Goal: Information Seeking & Learning: Check status

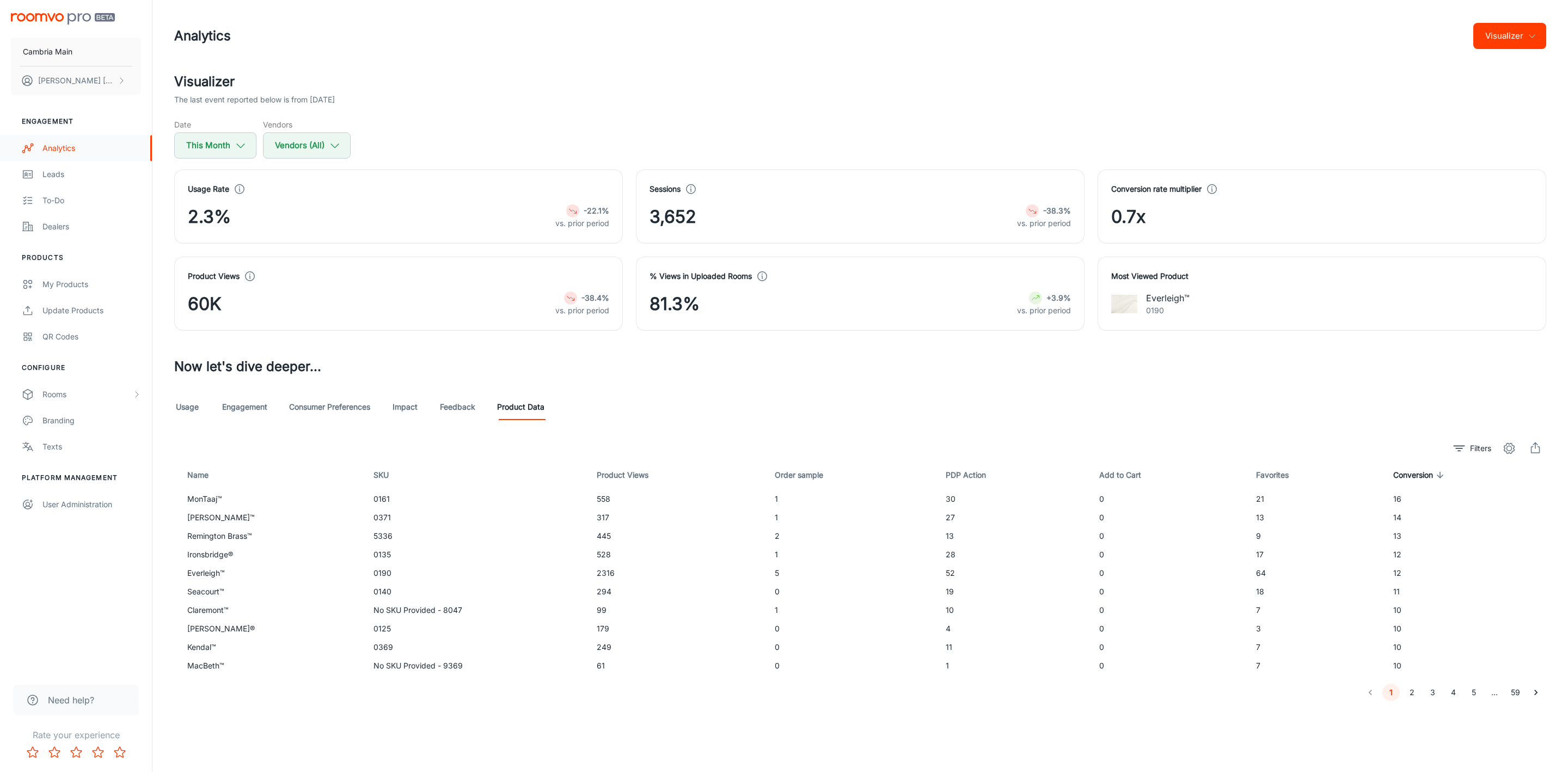
click at [37, 149] on link "Analytics" at bounding box center [75, 148] width 152 height 26
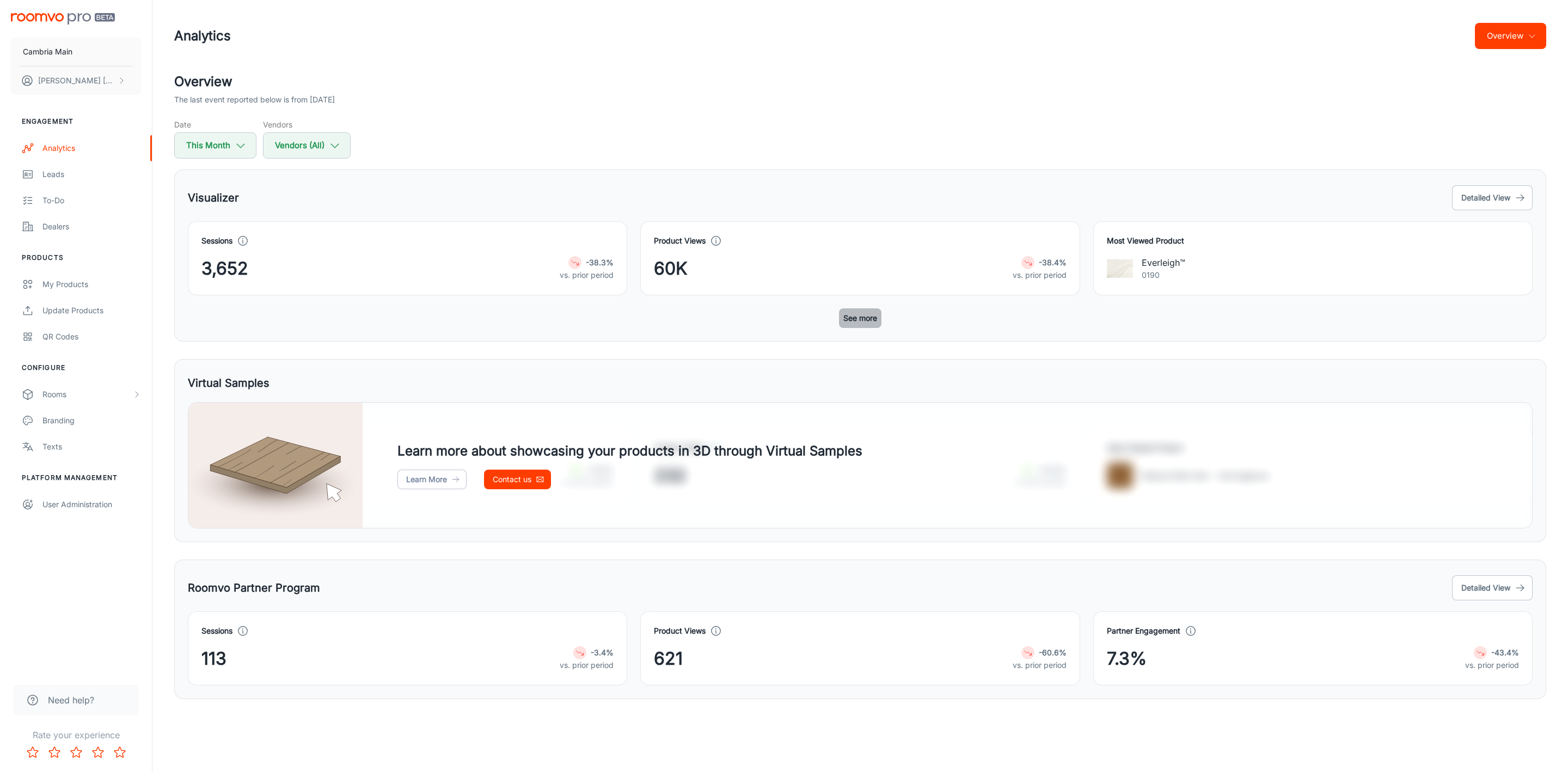
click at [854, 323] on button "See more" at bounding box center [860, 318] width 42 height 19
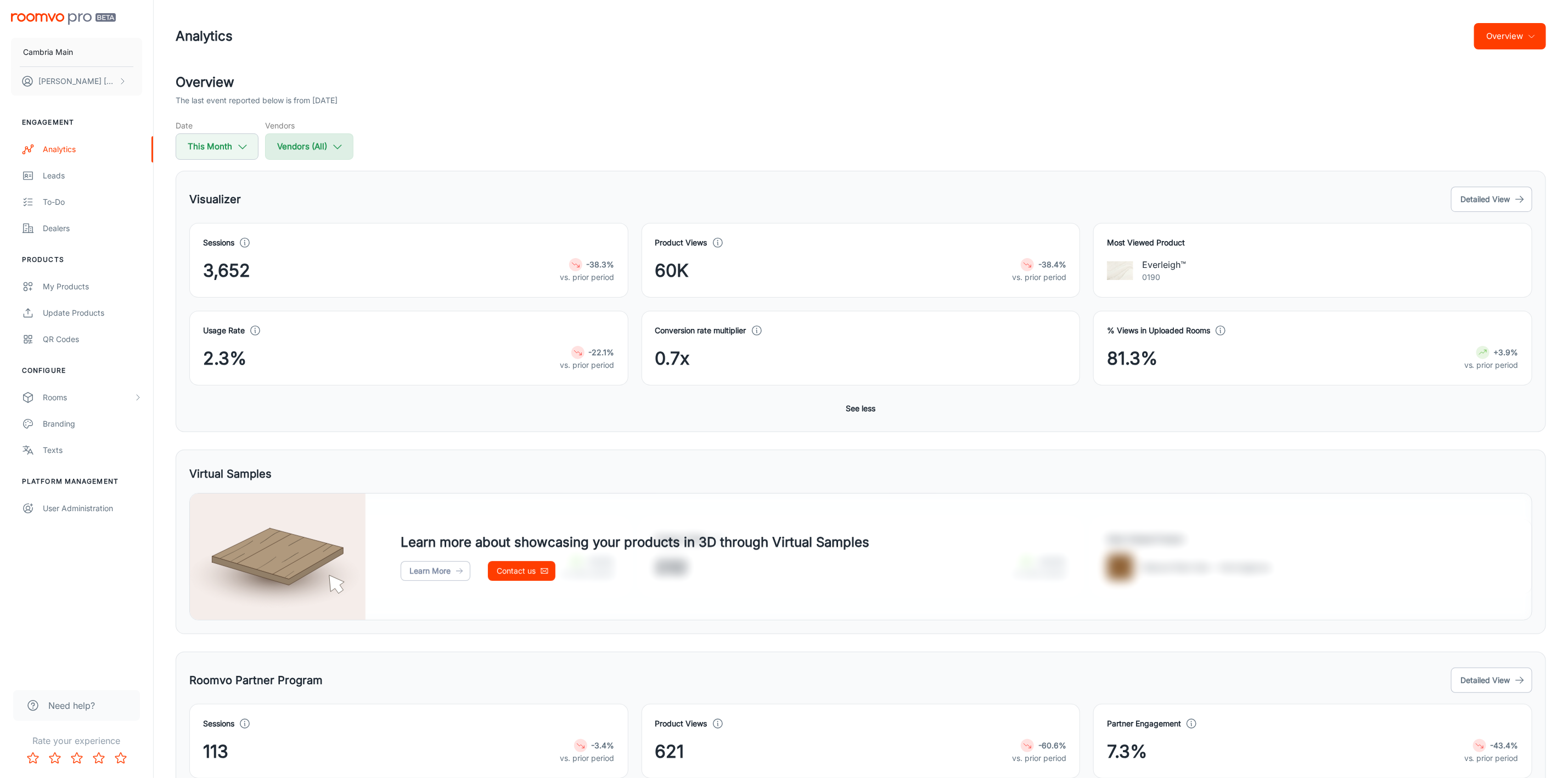
click at [348, 142] on button "Vendors (All)" at bounding box center [309, 147] width 89 height 27
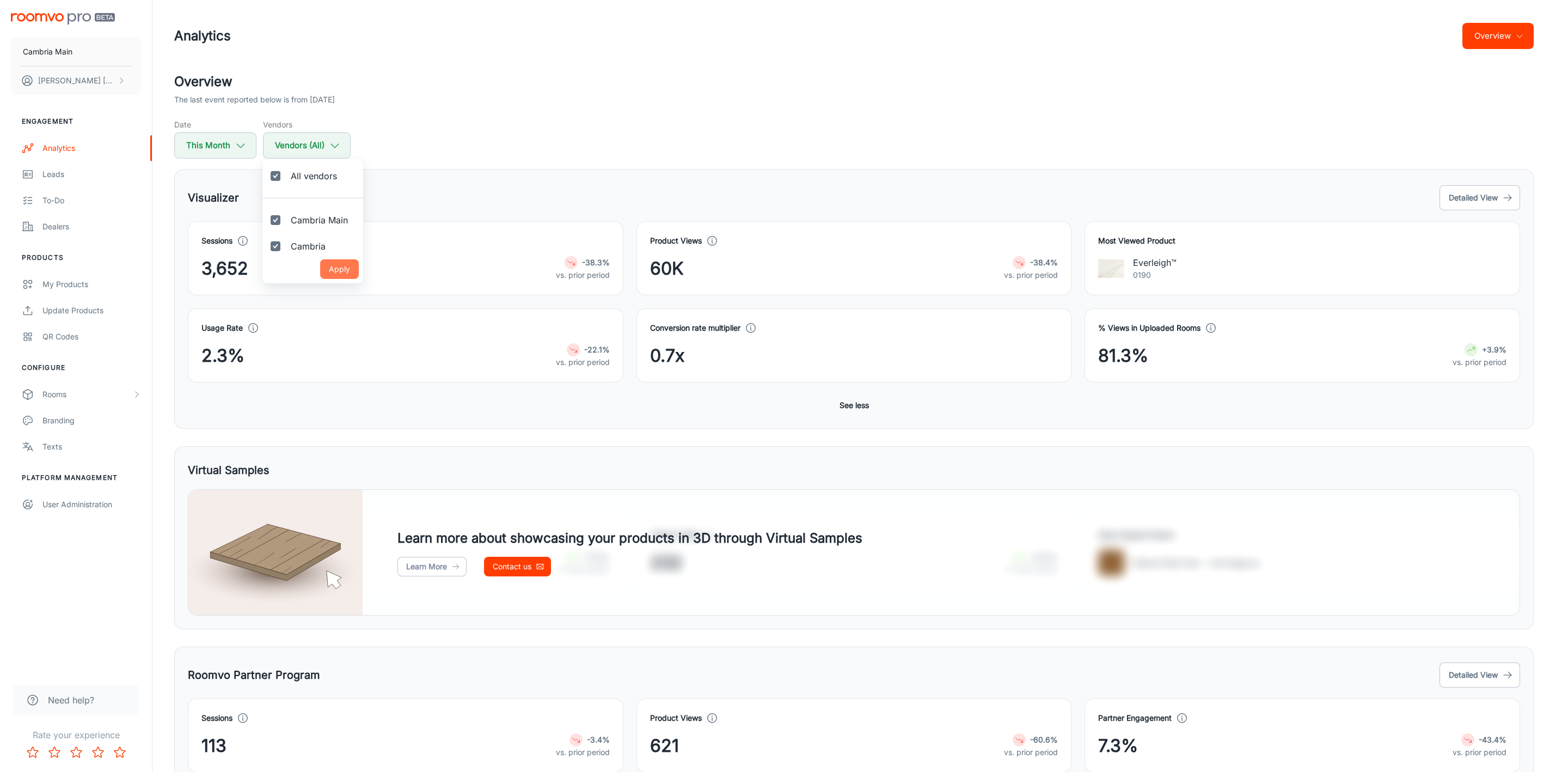
click at [347, 269] on button "Apply" at bounding box center [339, 269] width 39 height 19
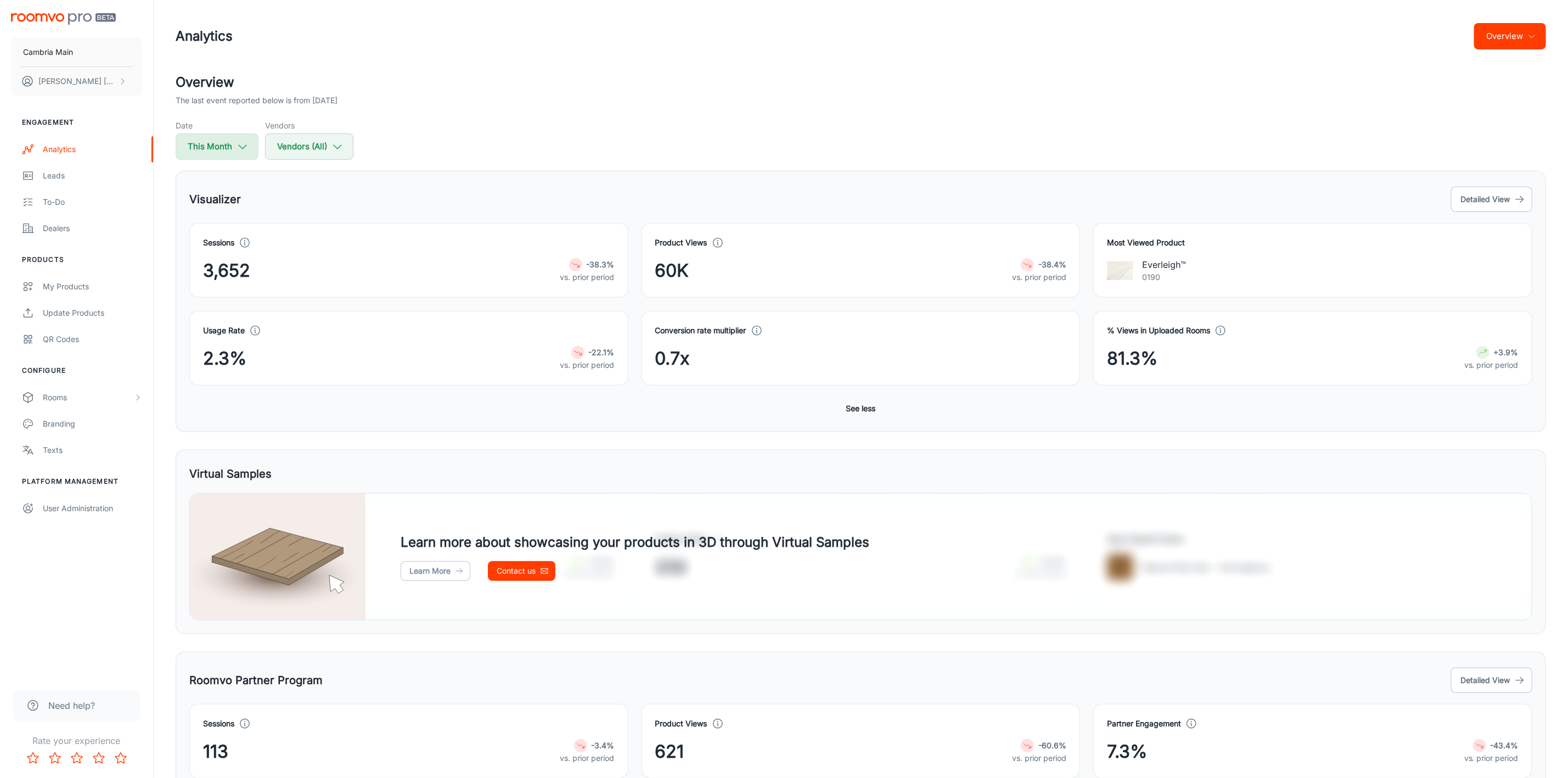
click at [216, 140] on button "This Month" at bounding box center [217, 147] width 83 height 27
select select "8"
select select "2025"
select select "8"
select select "2025"
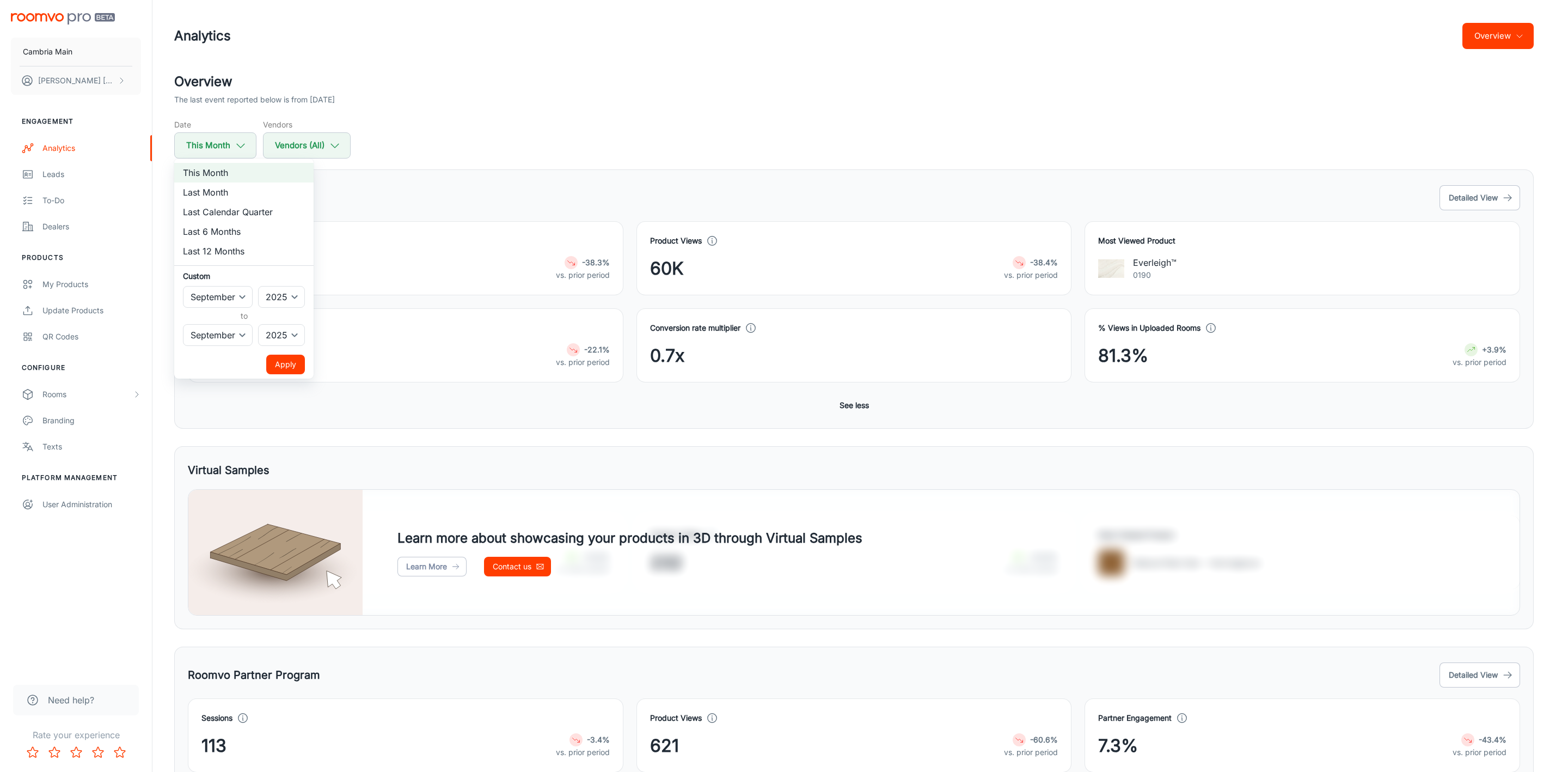
click at [211, 193] on li "Last Month" at bounding box center [244, 192] width 139 height 19
select select "7"
click at [296, 366] on button "Apply" at bounding box center [286, 364] width 39 height 19
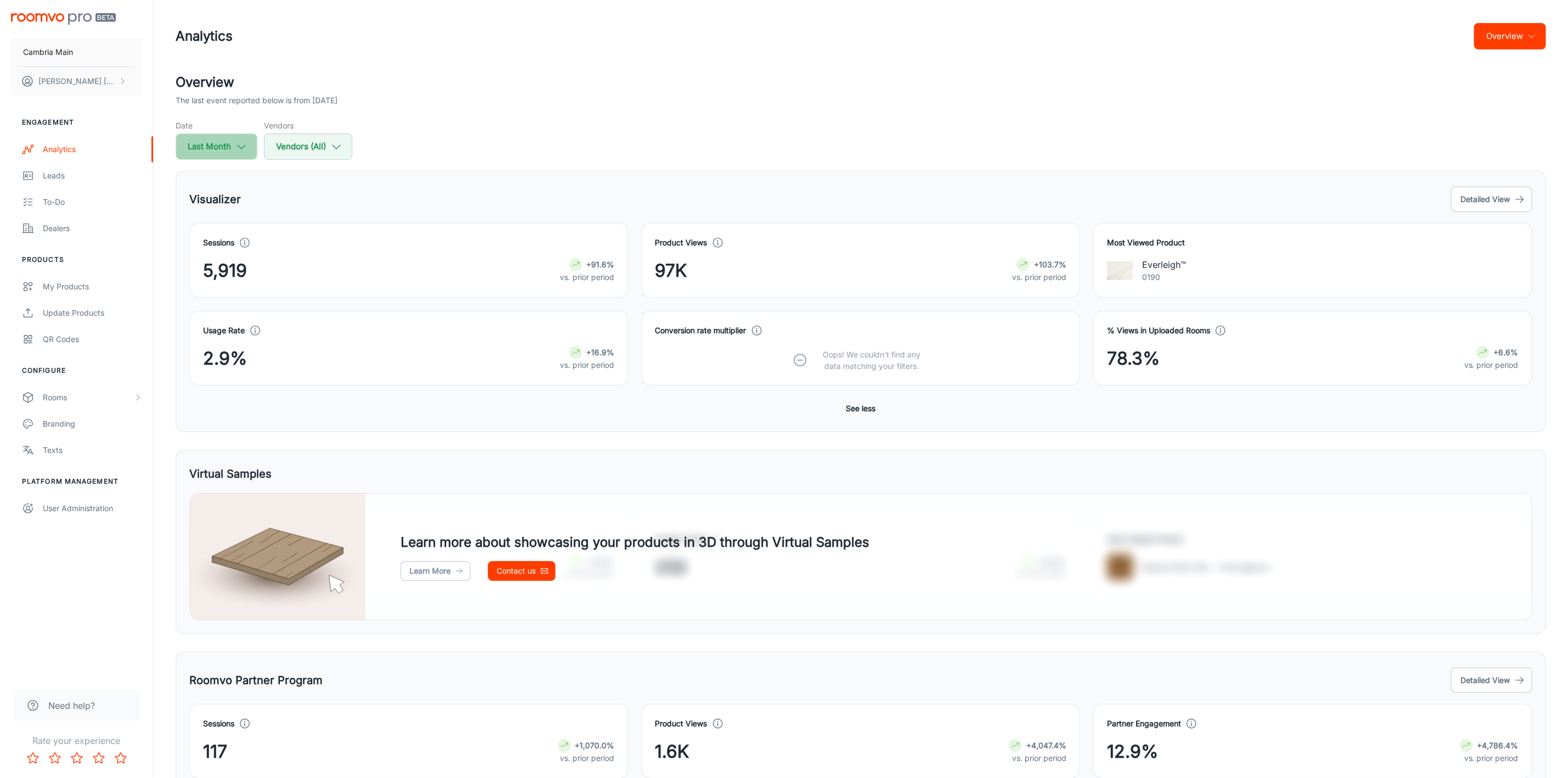
click at [203, 140] on button "Last Month" at bounding box center [216, 147] width 82 height 27
select select "7"
select select "2025"
select select "7"
select select "2025"
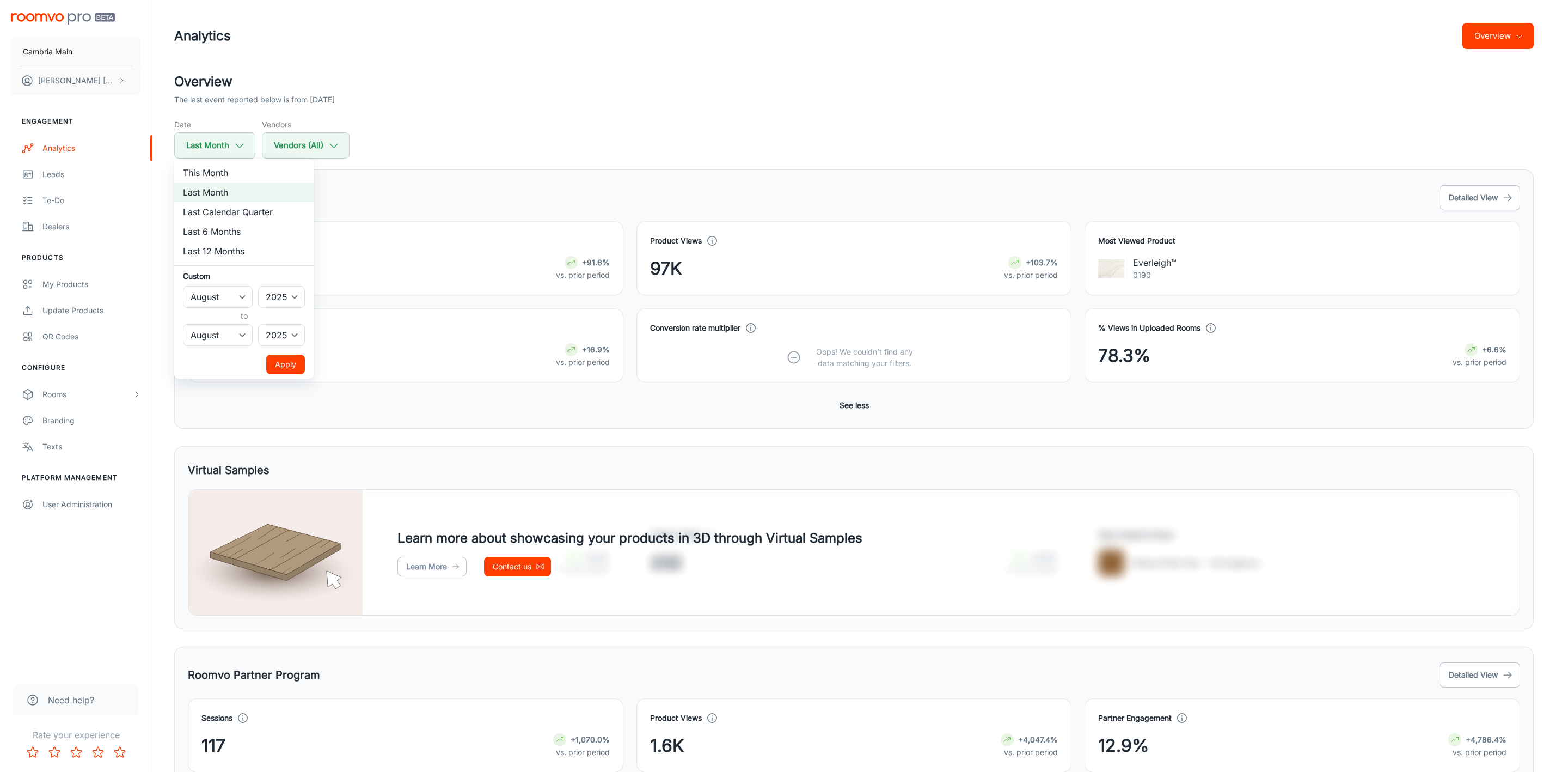
click at [199, 172] on li "This Month" at bounding box center [244, 172] width 139 height 19
select select "8"
click at [273, 366] on button "Apply" at bounding box center [286, 364] width 39 height 19
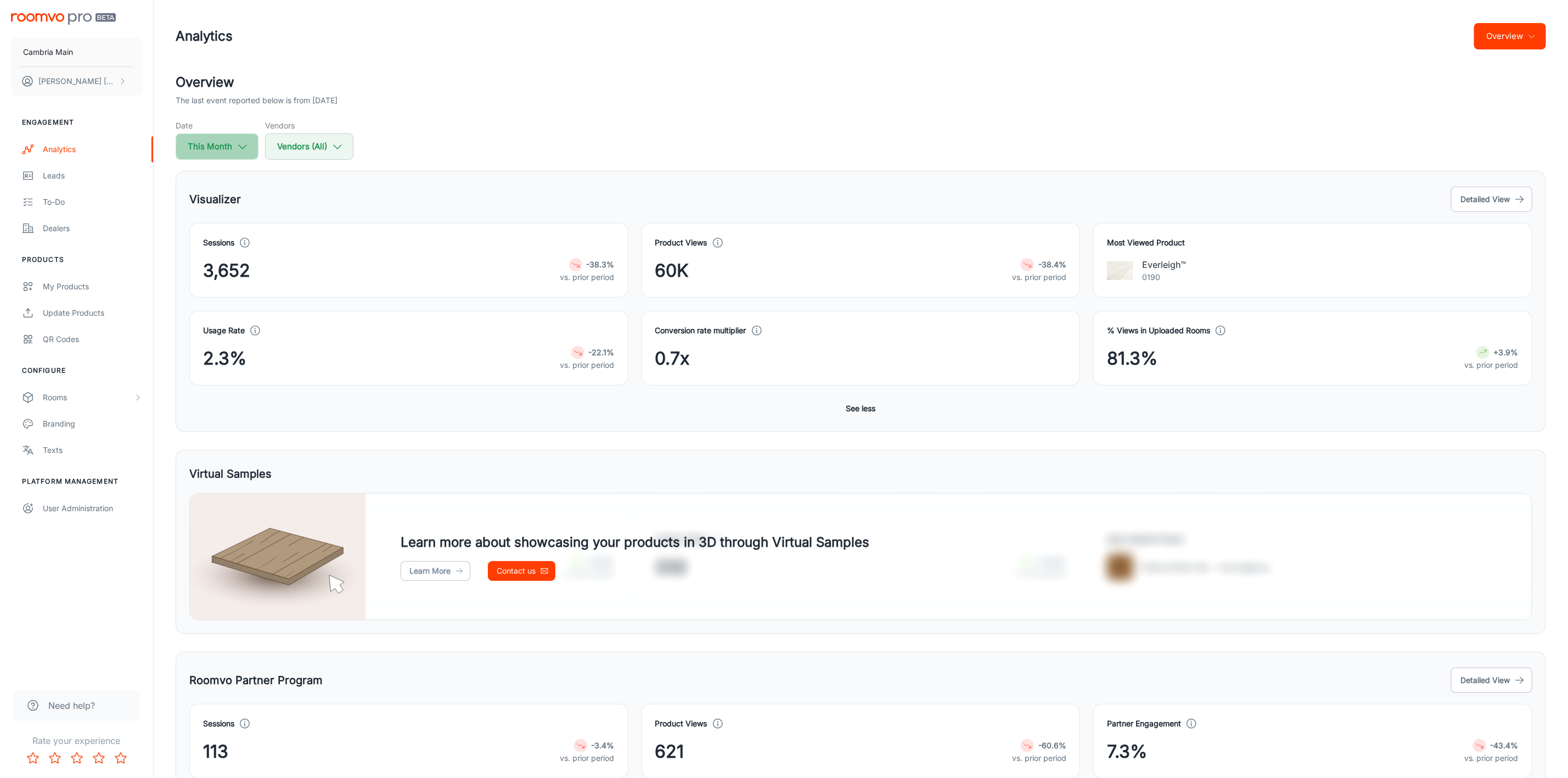
click at [230, 145] on button "This Month" at bounding box center [217, 147] width 83 height 27
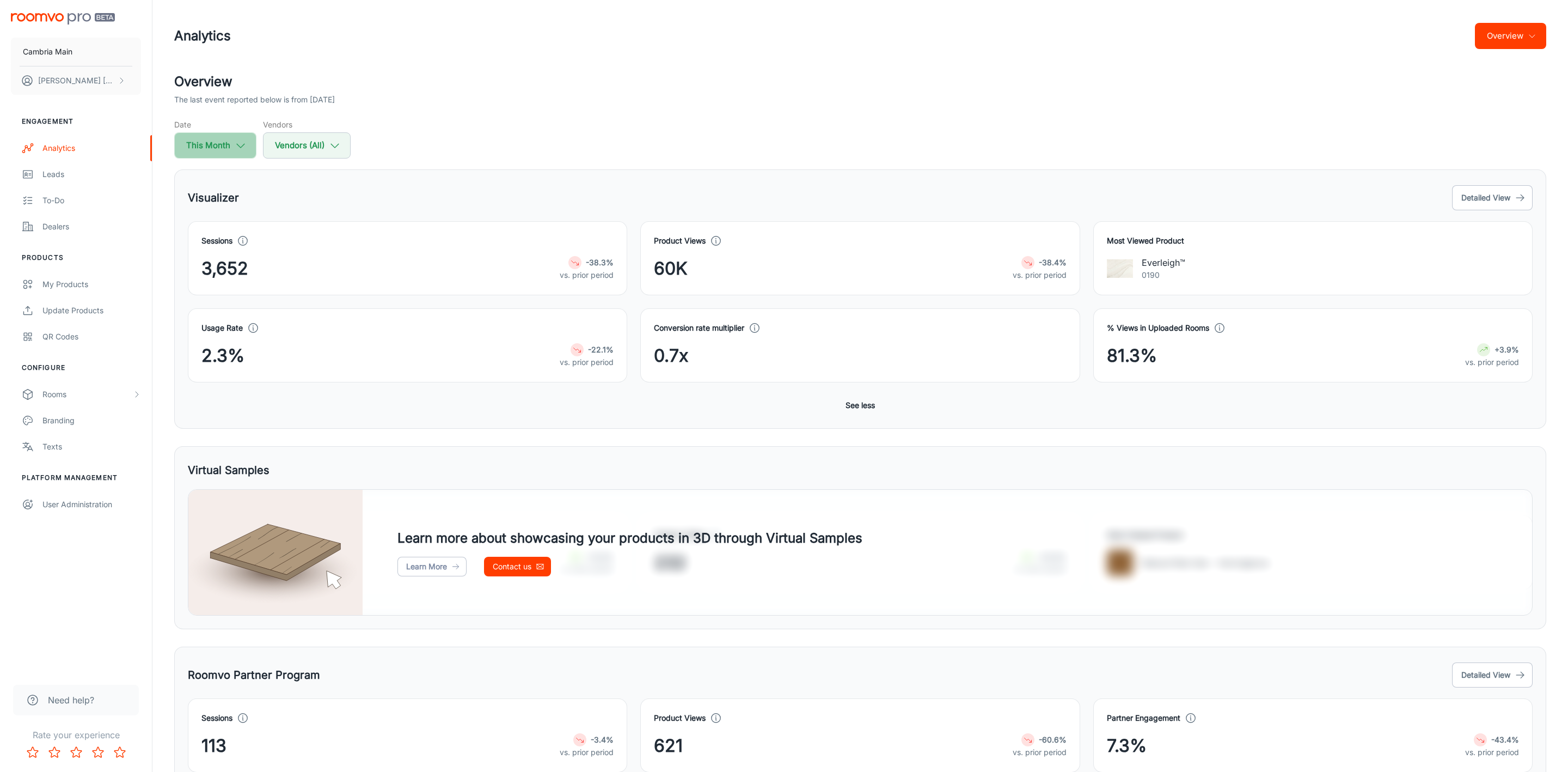
select select "8"
select select "2025"
select select "8"
select select "2025"
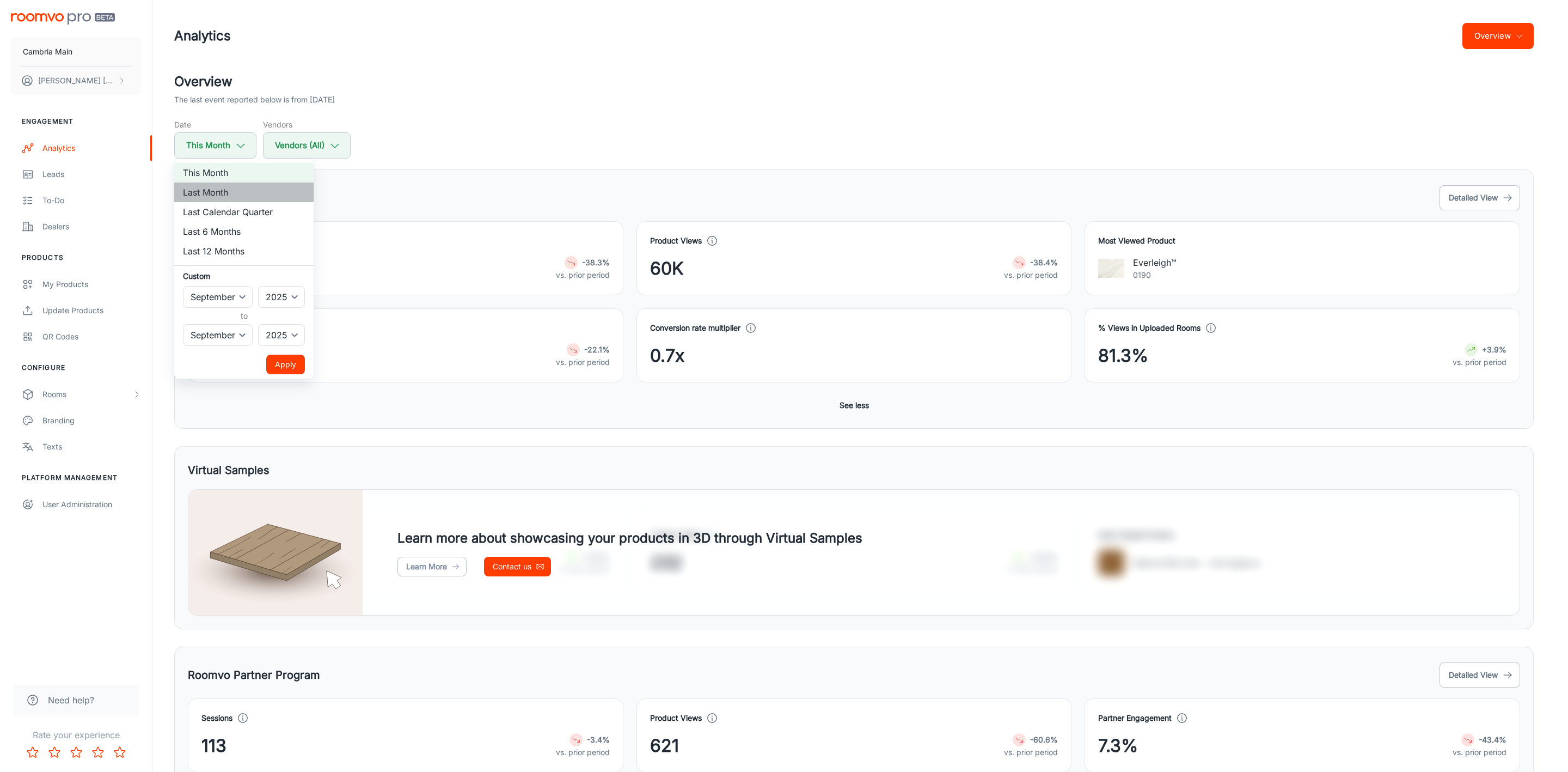
click at [222, 188] on li "Last Month" at bounding box center [244, 192] width 139 height 19
select select "7"
click at [280, 358] on button "Apply" at bounding box center [286, 364] width 39 height 19
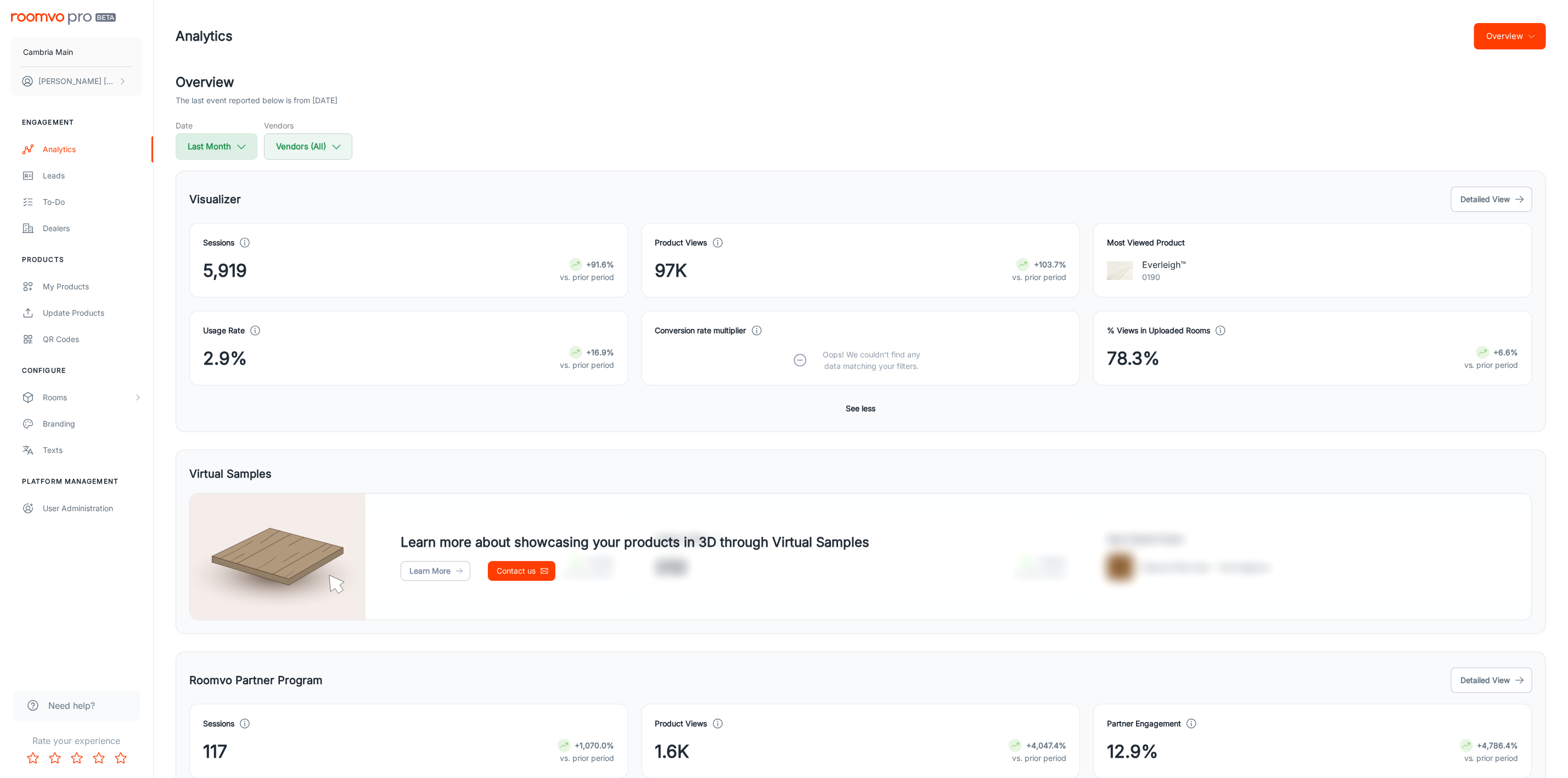
click at [237, 139] on button "Last Month" at bounding box center [216, 147] width 82 height 27
select select "7"
select select "2025"
select select "7"
select select "2025"
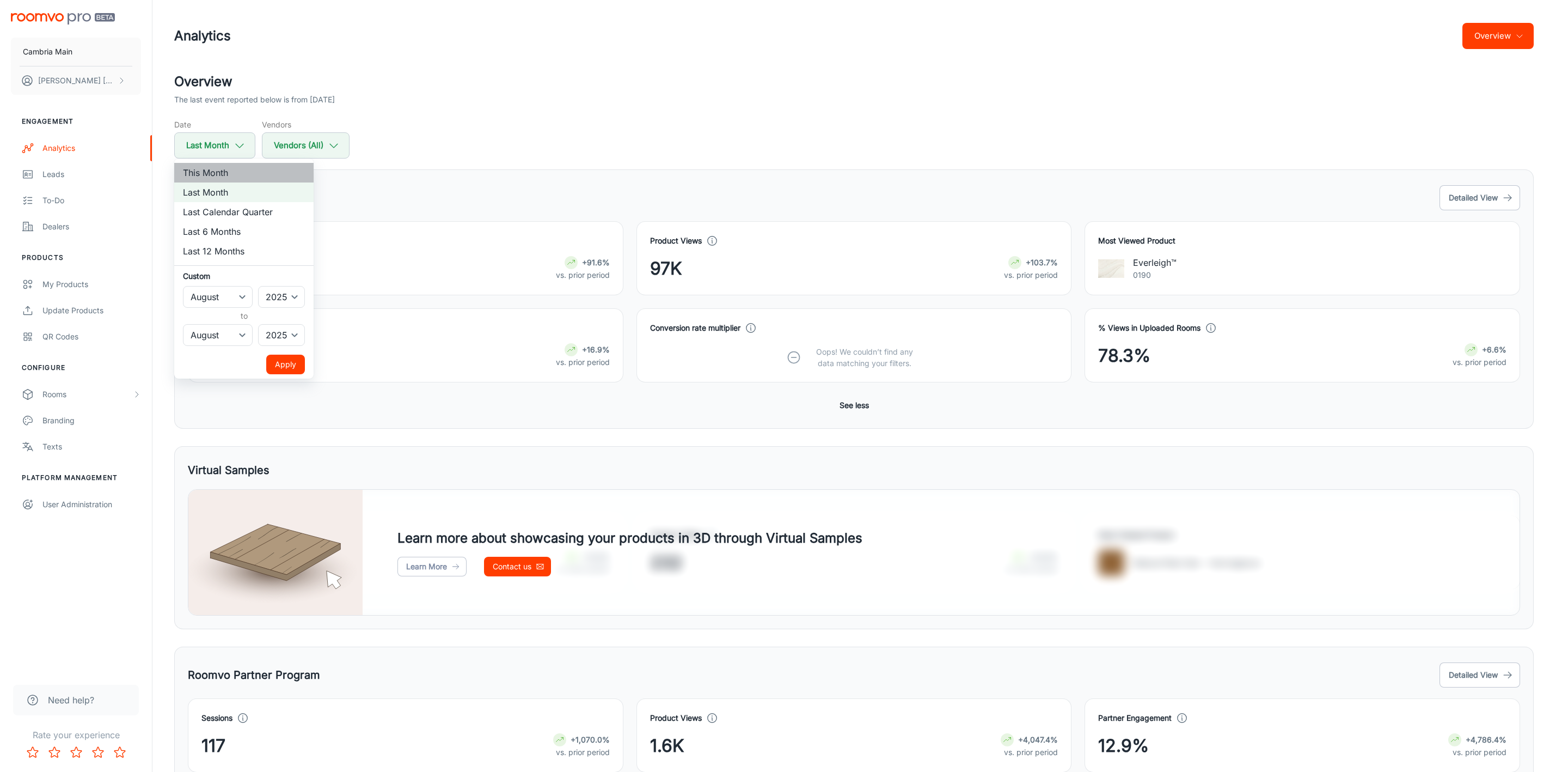
click at [213, 170] on li "This Month" at bounding box center [244, 172] width 139 height 19
select select "8"
click at [289, 368] on button "Apply" at bounding box center [286, 364] width 39 height 19
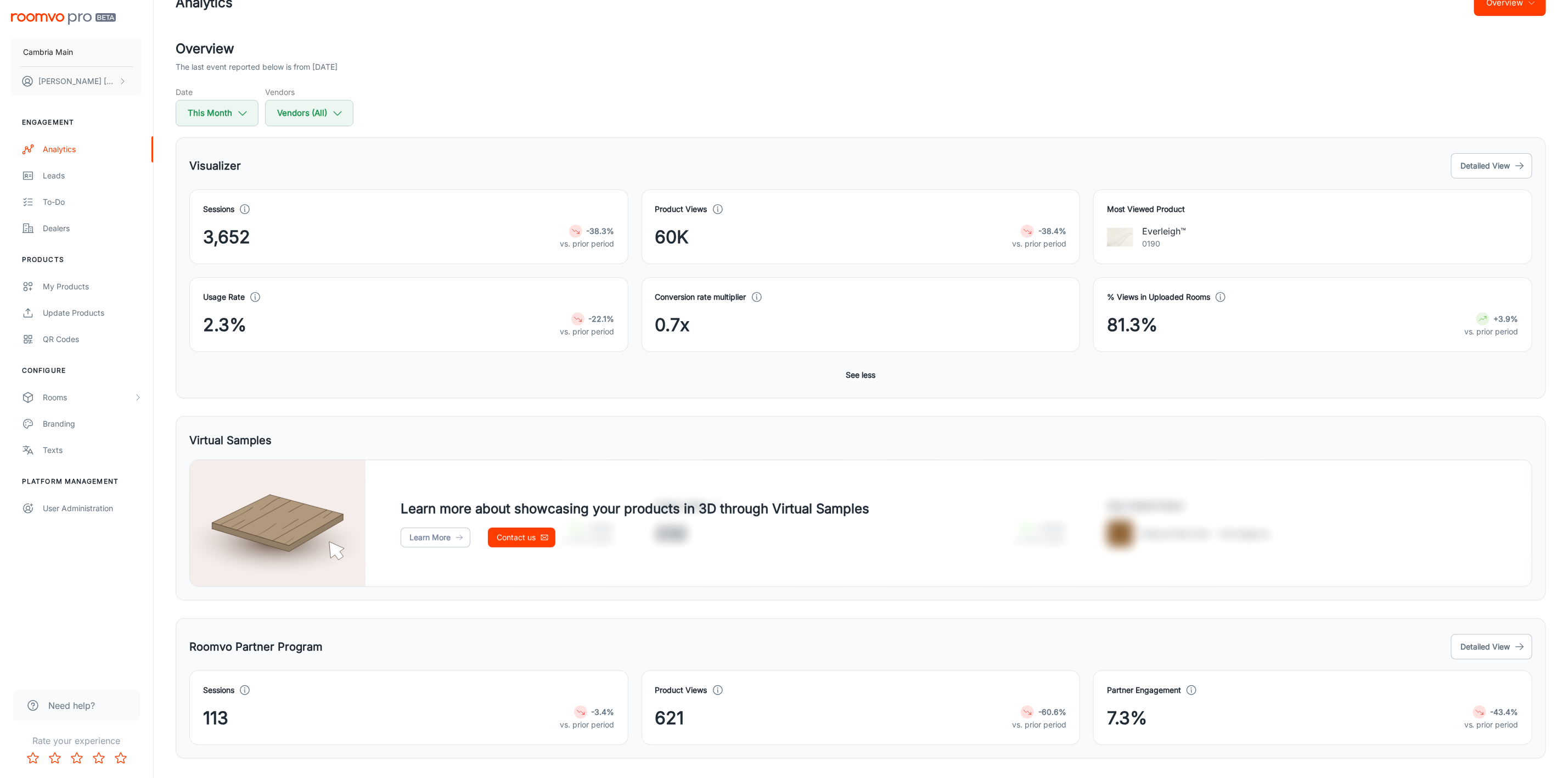
scroll to position [63, 0]
